Goal: Information Seeking & Learning: Learn about a topic

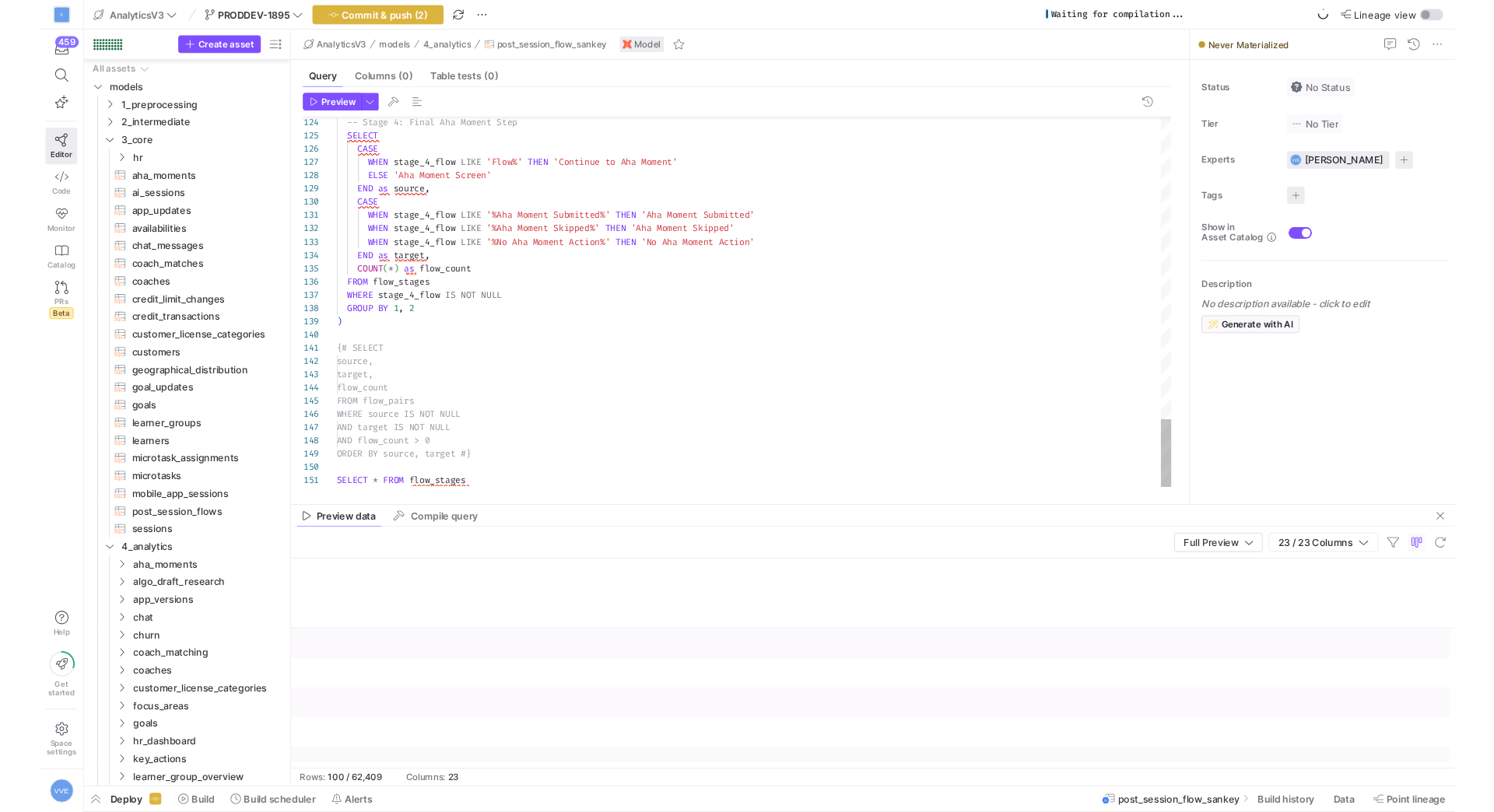
scroll to position [0, 2366]
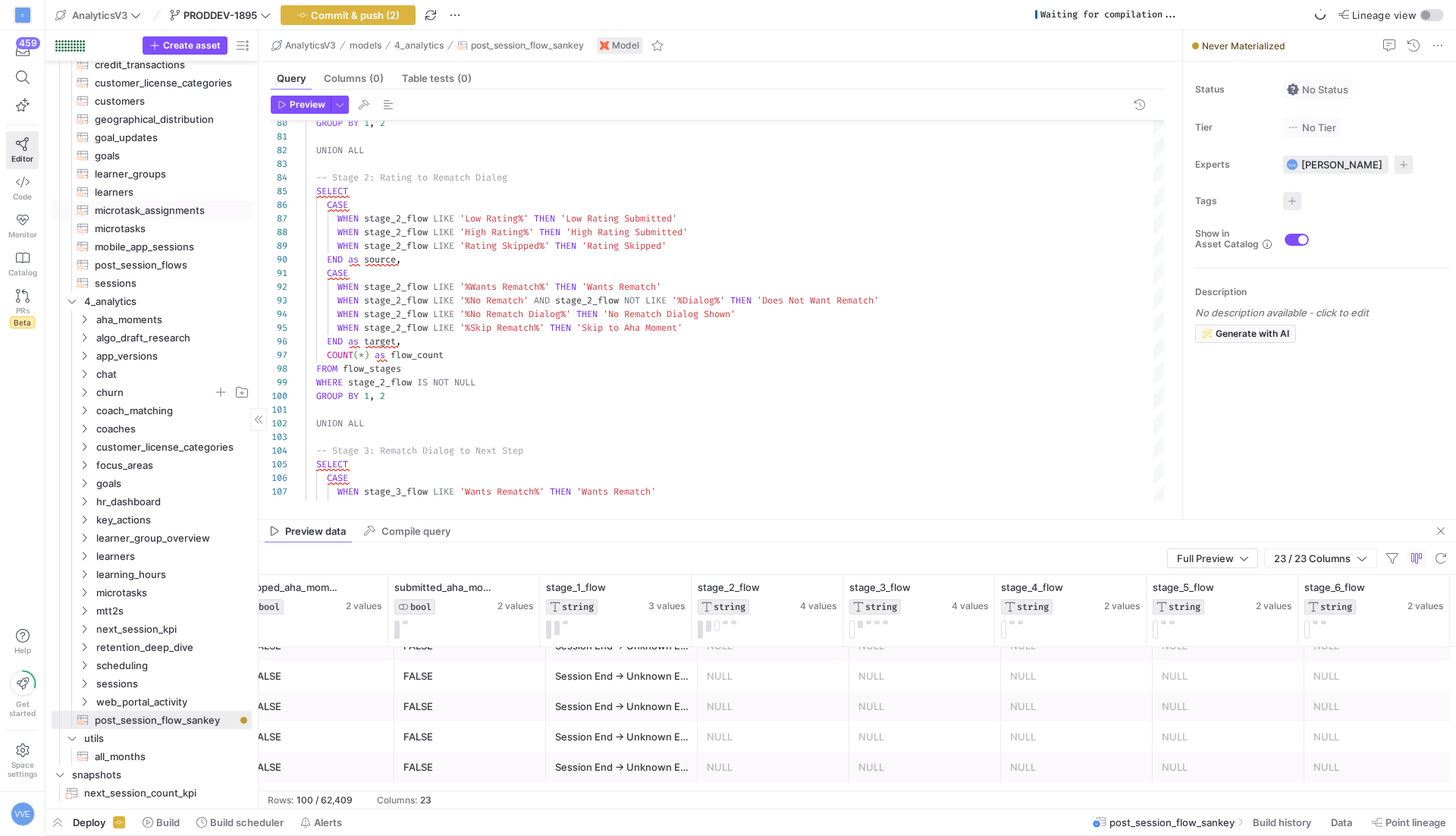
scroll to position [444, 0]
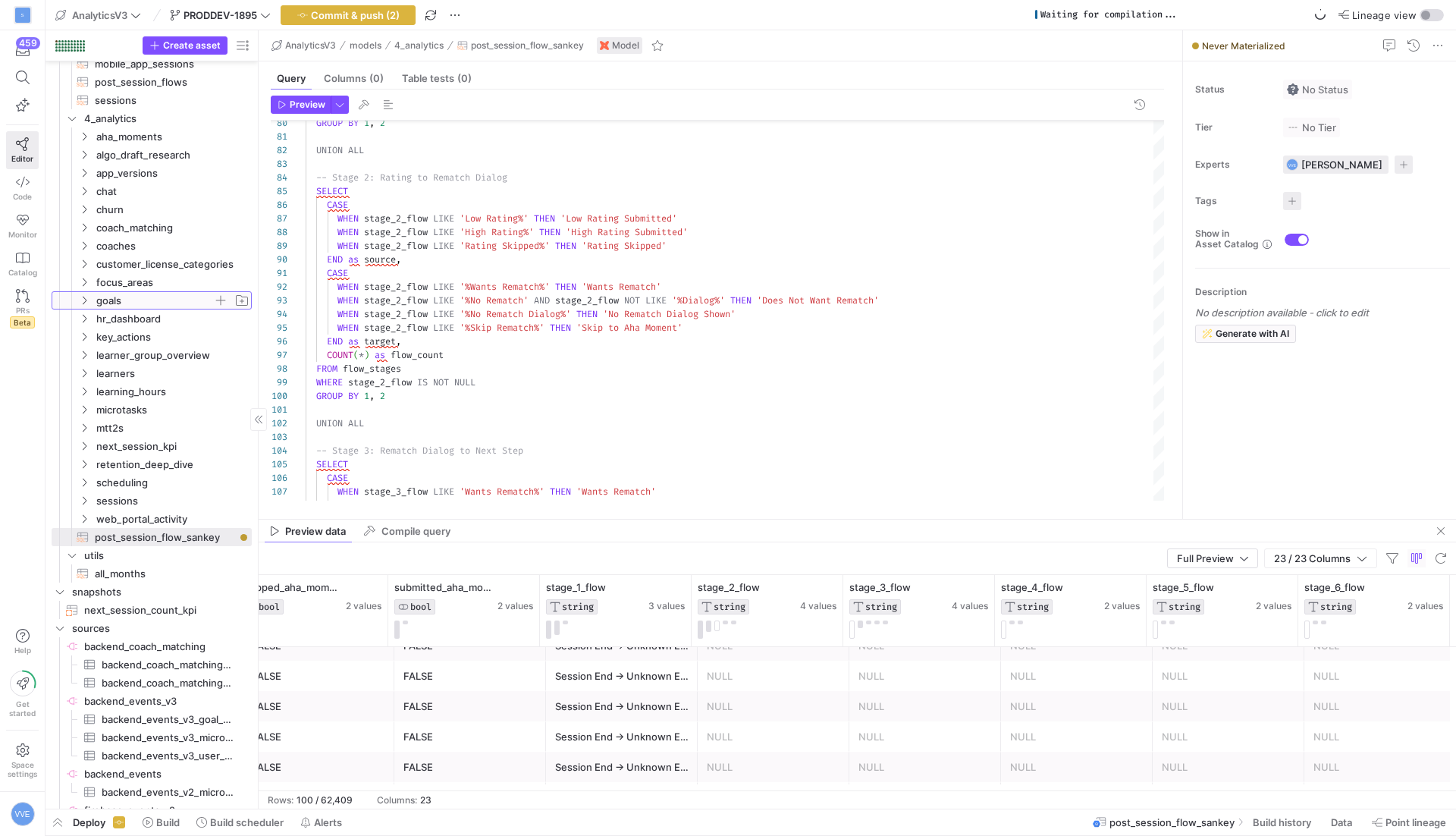
click at [149, 299] on span "goals" at bounding box center [155, 300] width 116 height 18
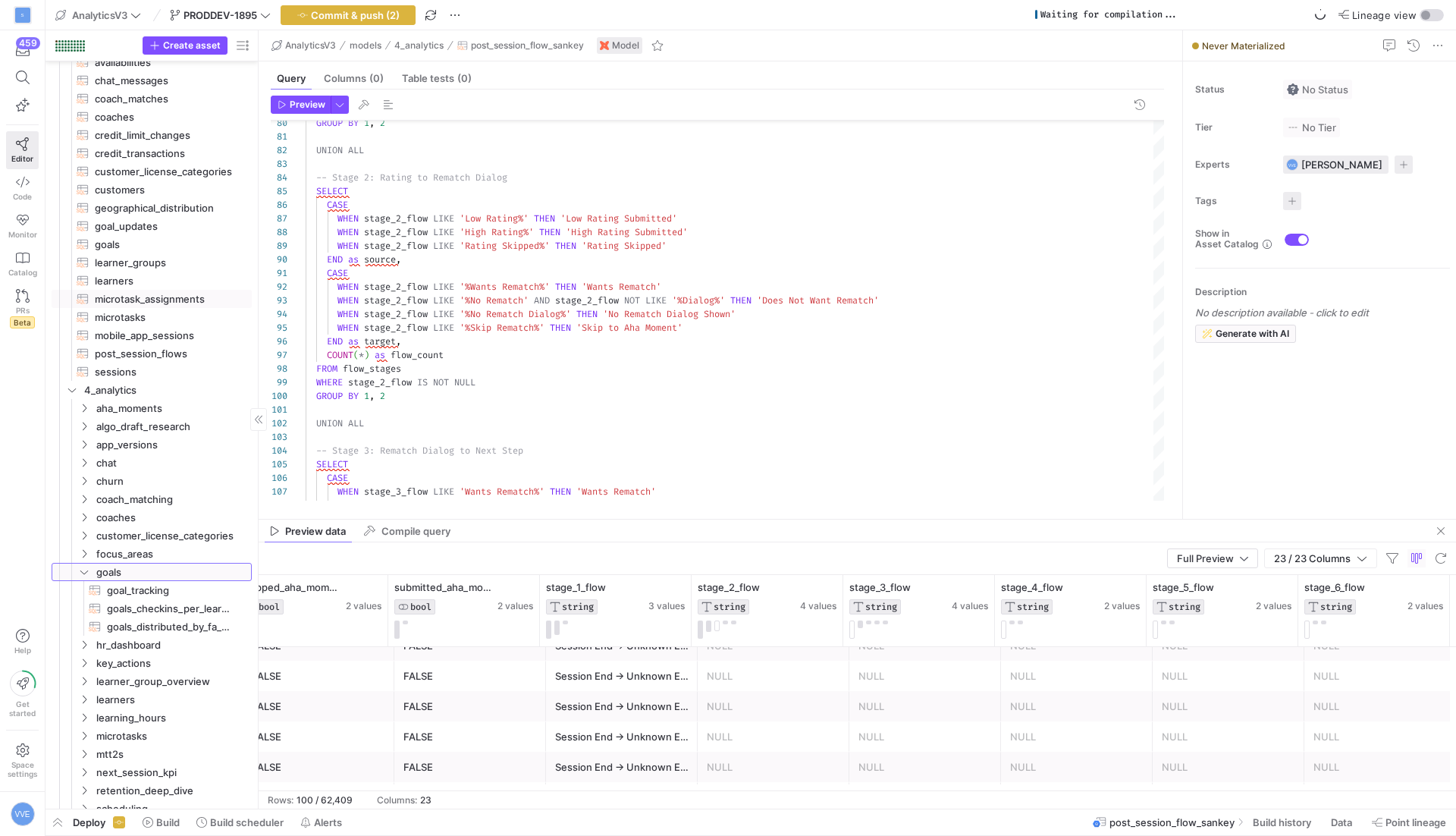
scroll to position [154, 0]
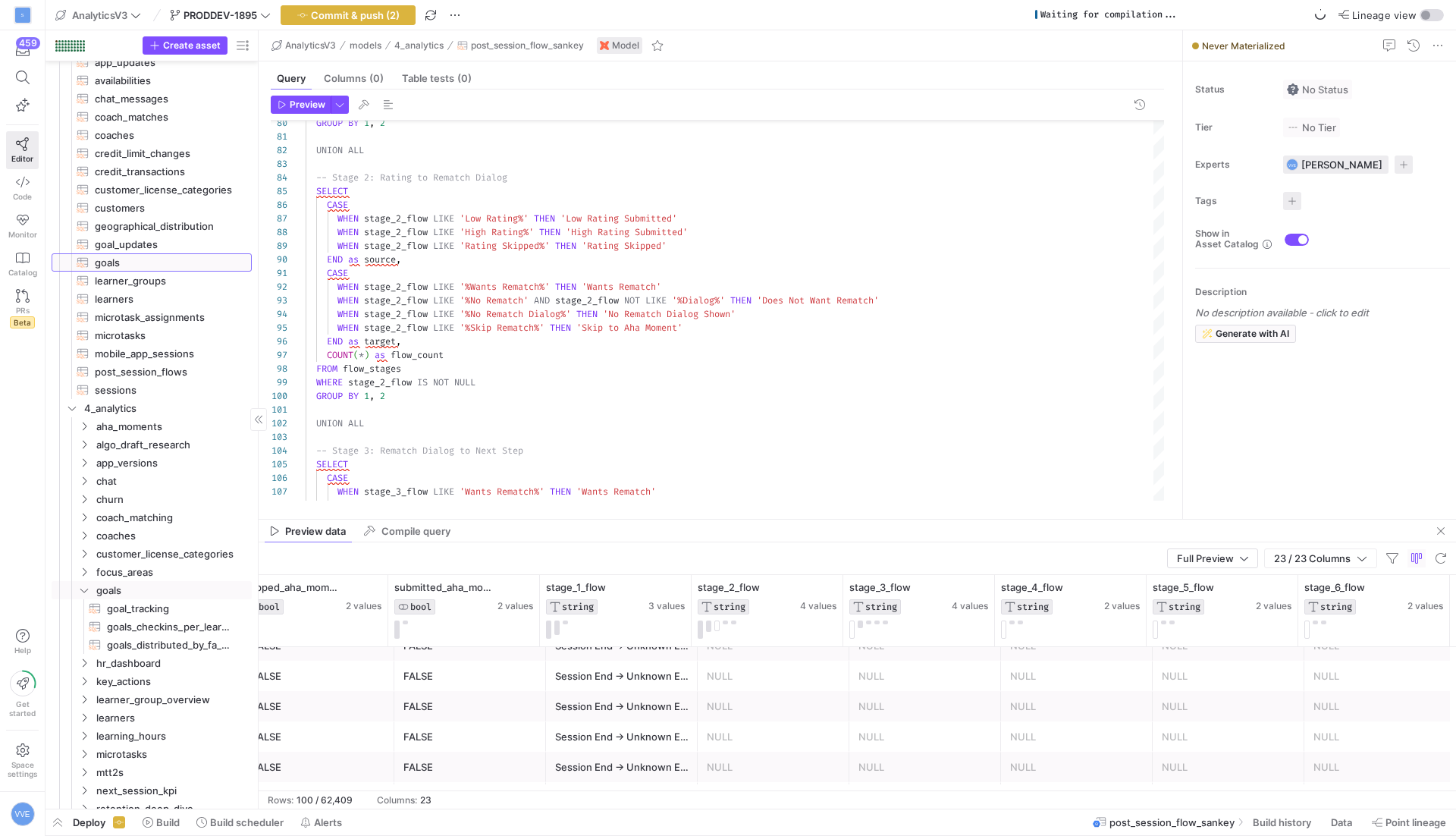
click at [163, 255] on span "goals​​​​​​​​​​" at bounding box center [165, 263] width 139 height 18
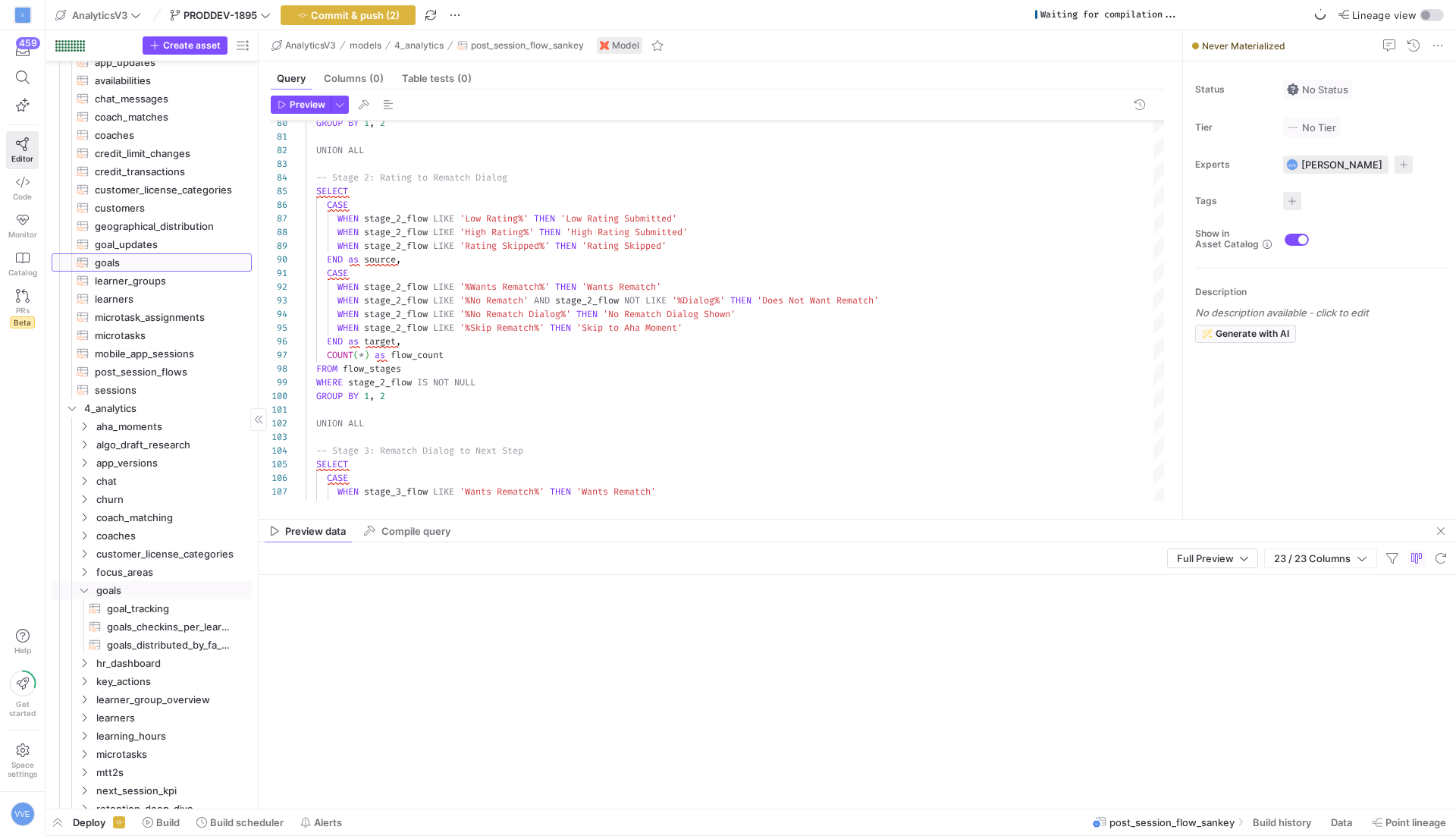
type textarea "WITH goals AS ( SELECT * FROM {{ ref('portal_goals') }} ), goal_creation_events…"
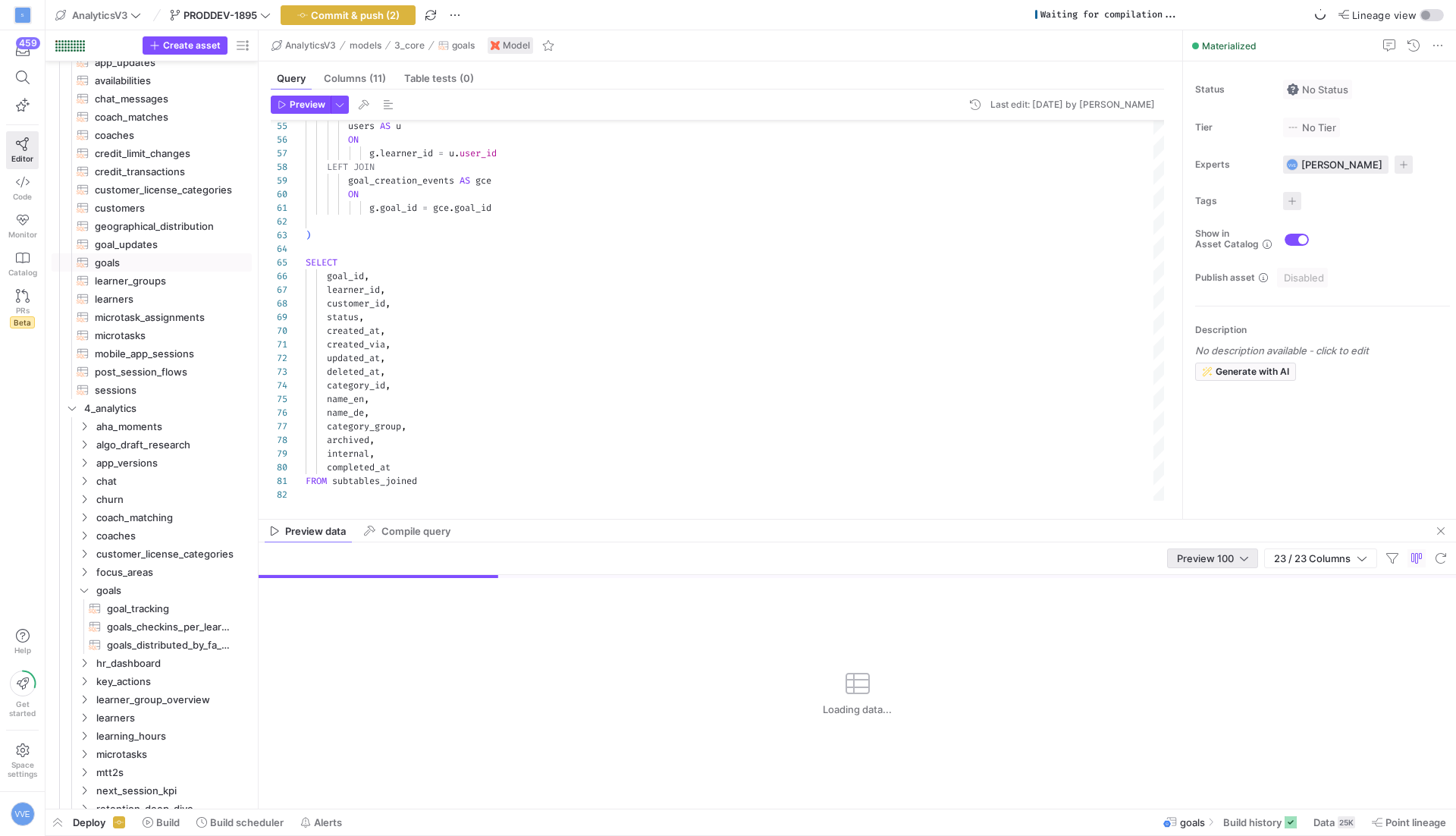
click at [1232, 559] on span "Preview 100" at bounding box center [1205, 558] width 57 height 12
click at [1219, 595] on mat-option "Full Preview" at bounding box center [1212, 607] width 90 height 25
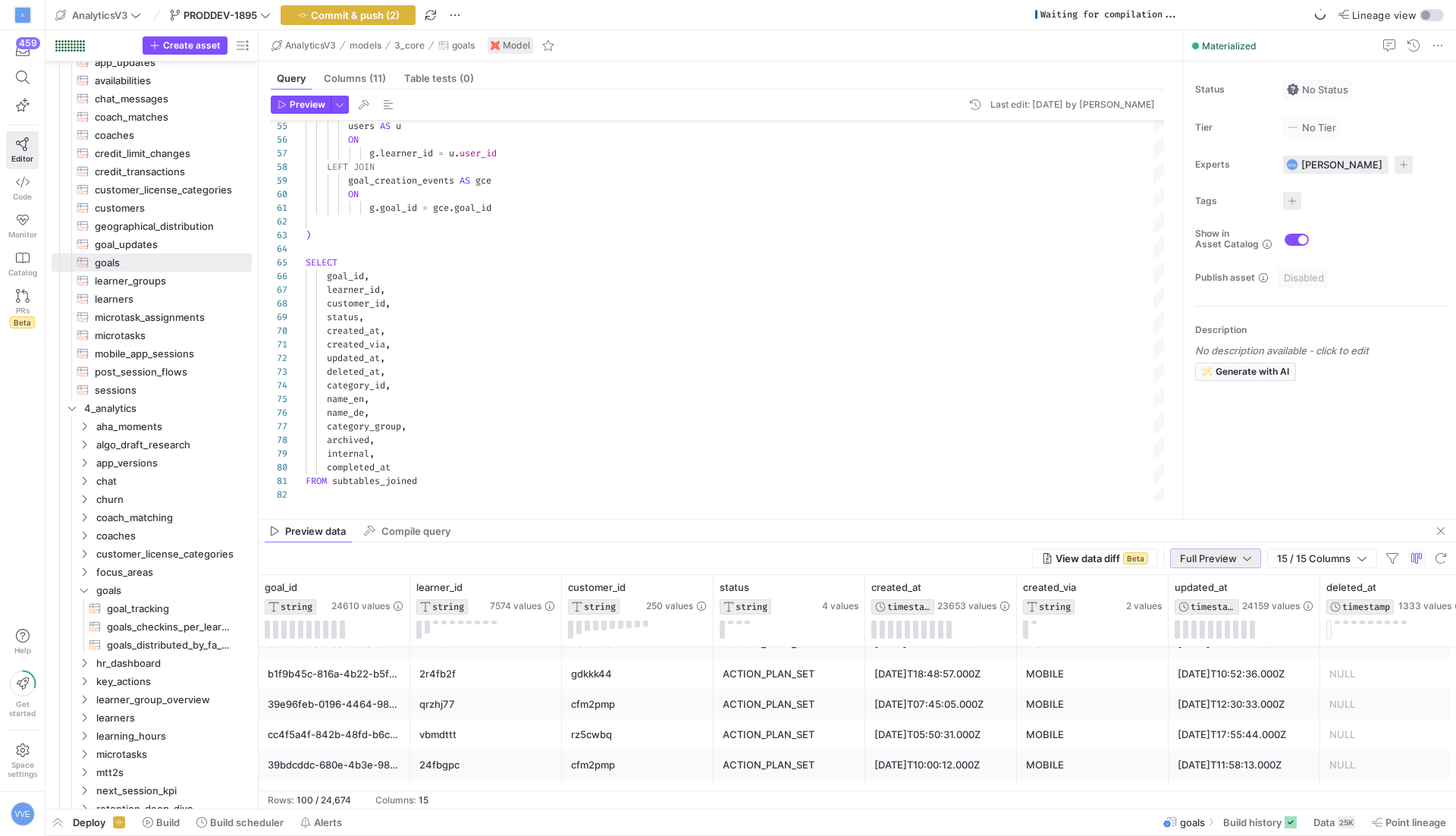
scroll to position [0, 0]
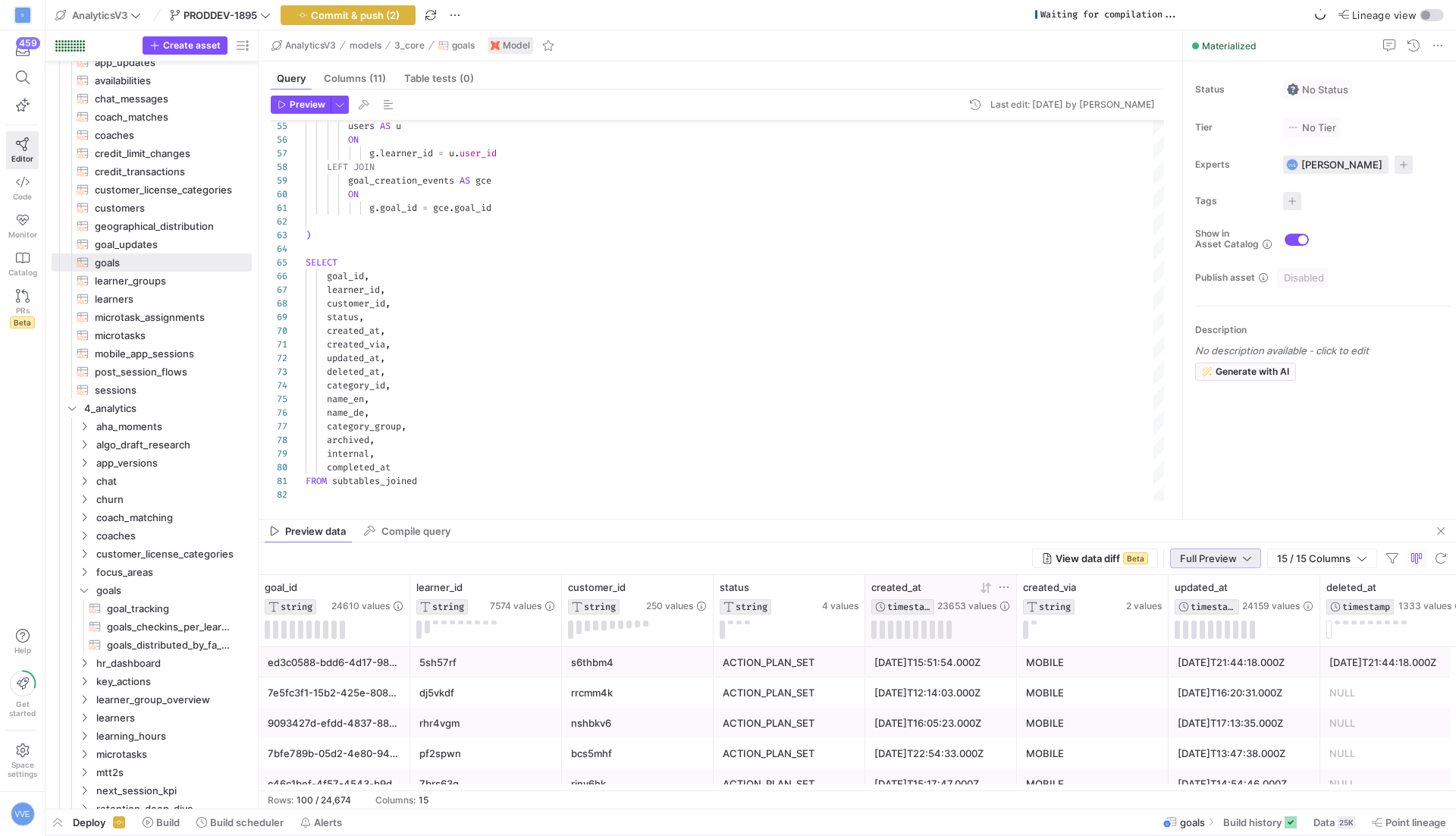
click at [985, 588] on icon at bounding box center [986, 588] width 12 height 12
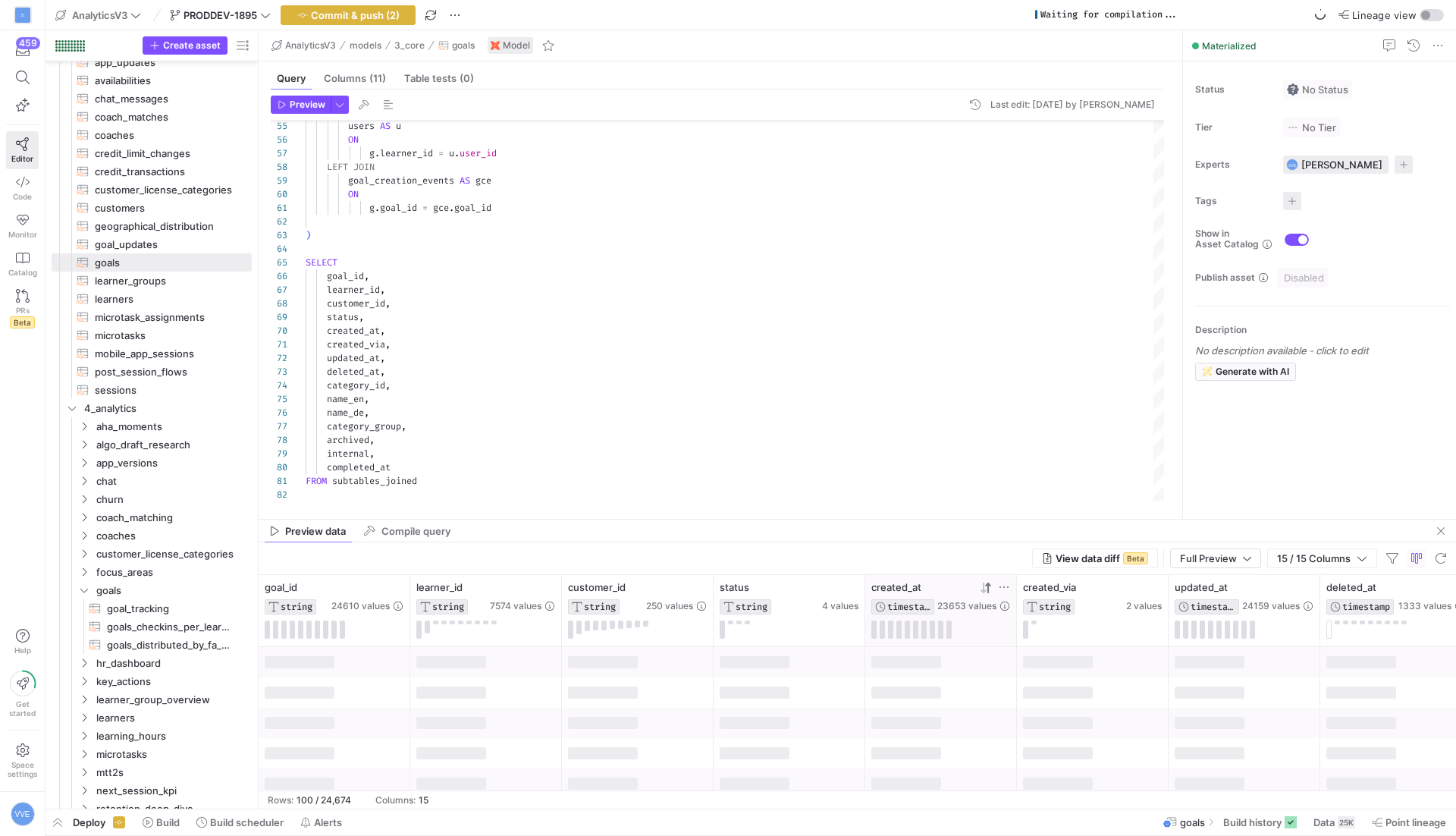
click at [985, 588] on icon at bounding box center [983, 588] width 5 height 11
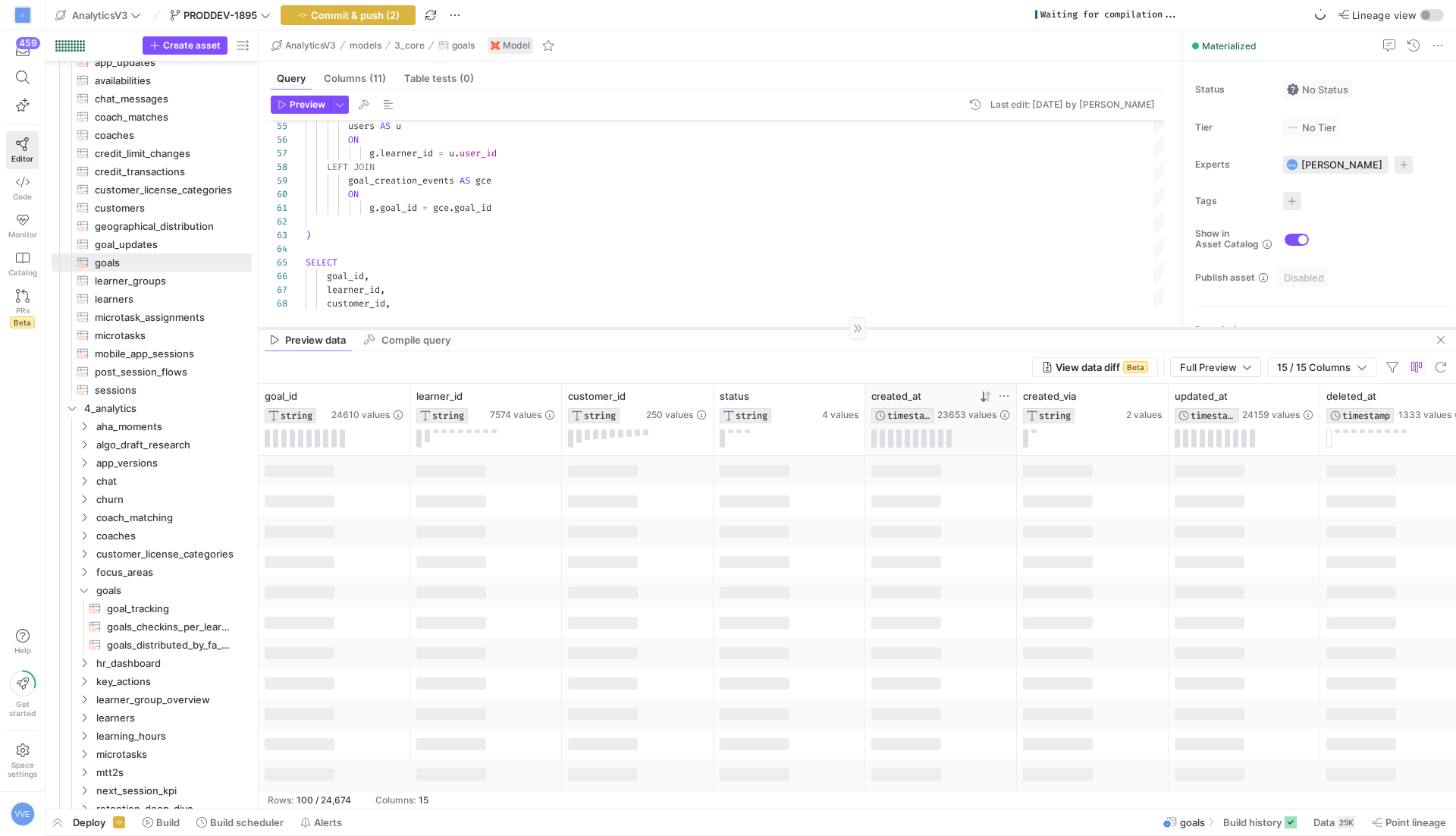
drag, startPoint x: 1001, startPoint y: 519, endPoint x: 1066, endPoint y: 296, distance: 232.3
click at [1063, 328] on div at bounding box center [857, 328] width 1198 height 1
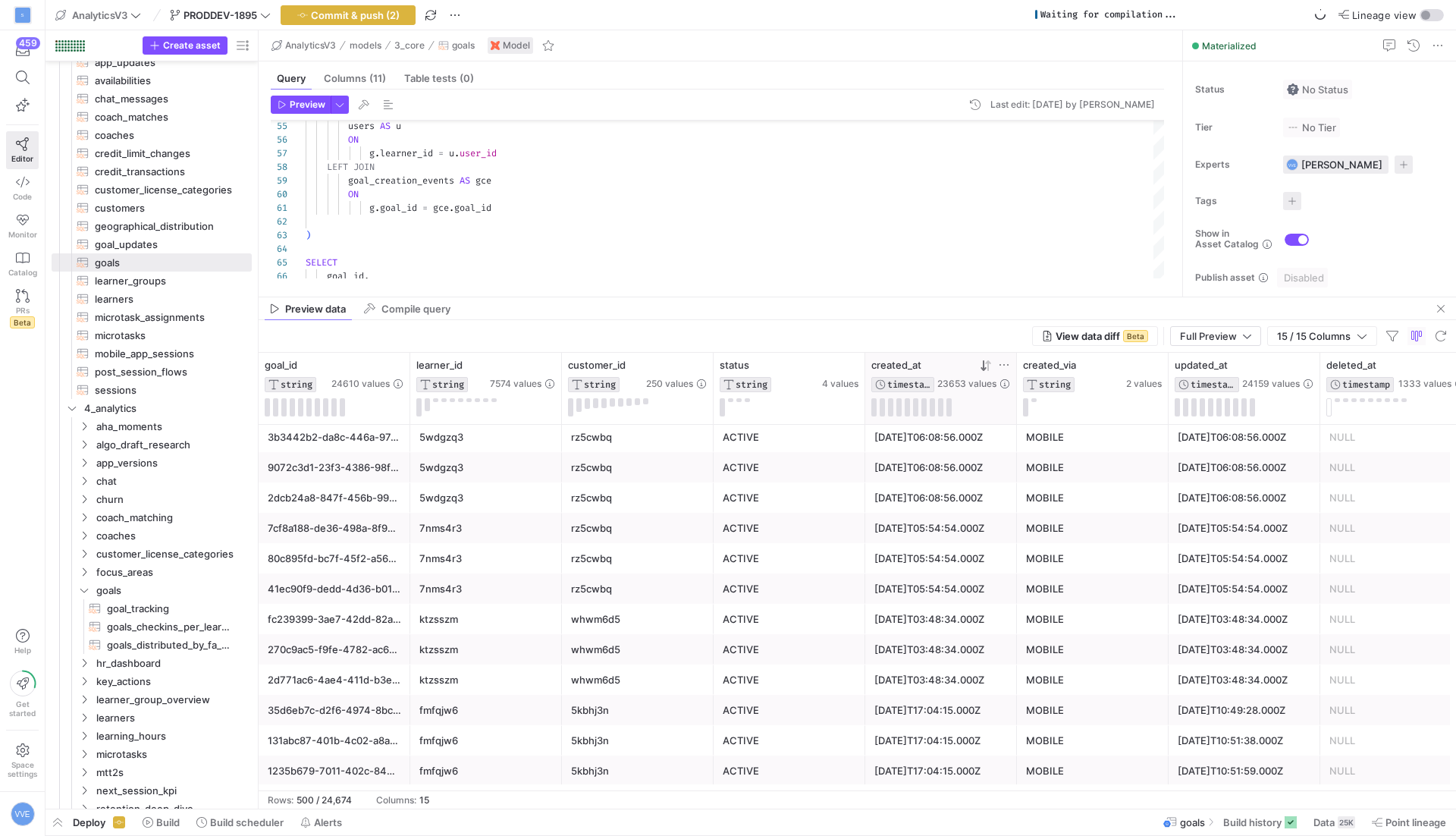
click at [962, 658] on div "[DATE]T03:48:34.000Z" at bounding box center [941, 649] width 133 height 30
click at [962, 678] on div "[DATE]T03:48:34.000Z" at bounding box center [941, 680] width 133 height 30
click at [964, 658] on div "[DATE]T03:48:34.000Z" at bounding box center [941, 649] width 133 height 30
click at [981, 641] on div "[DATE]T03:48:34.000Z" at bounding box center [941, 649] width 133 height 30
click at [982, 665] on div "[DATE]T03:48:34.000Z" at bounding box center [941, 680] width 133 height 30
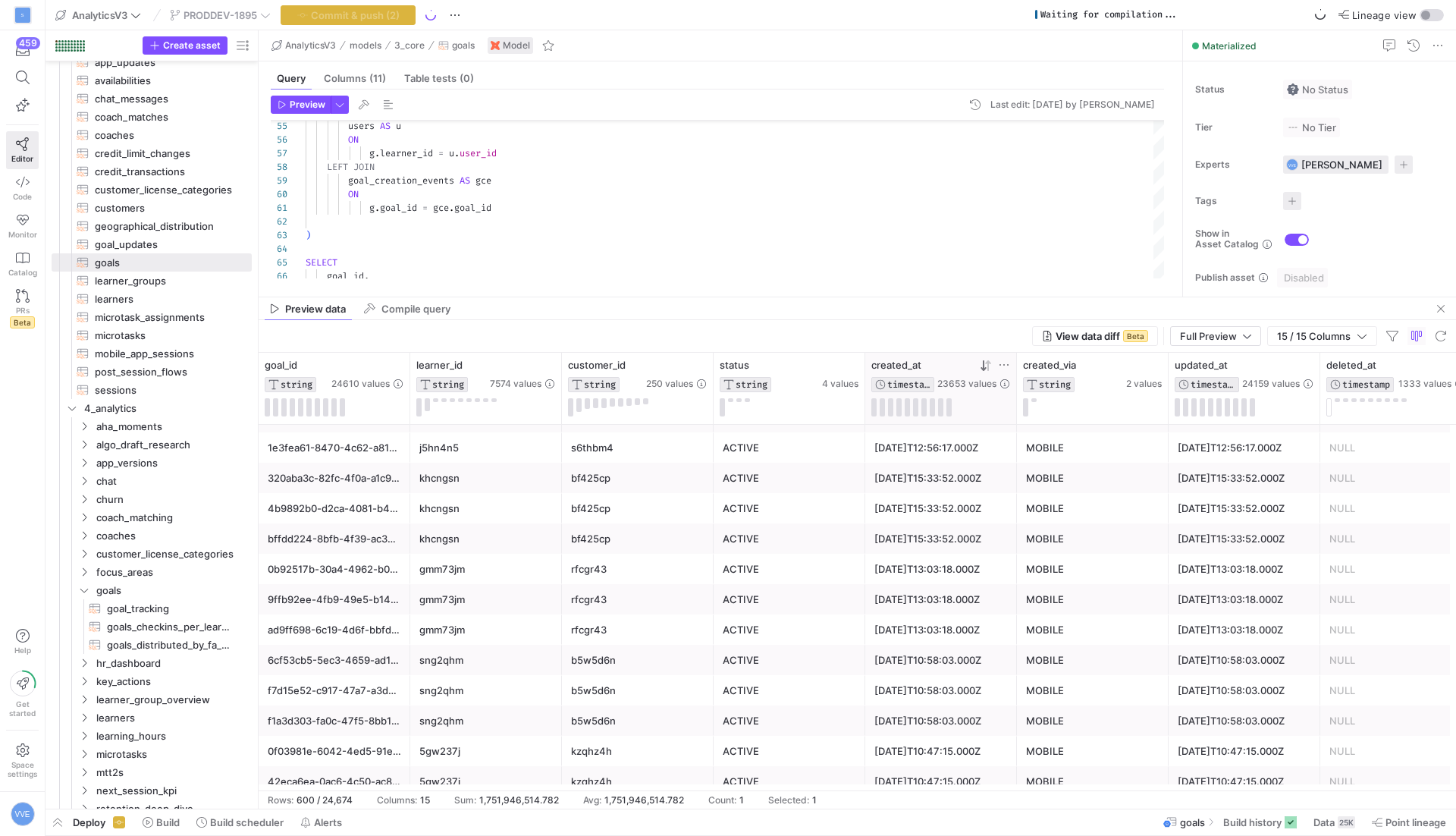
scroll to position [82, 0]
